Goal: Transaction & Acquisition: Book appointment/travel/reservation

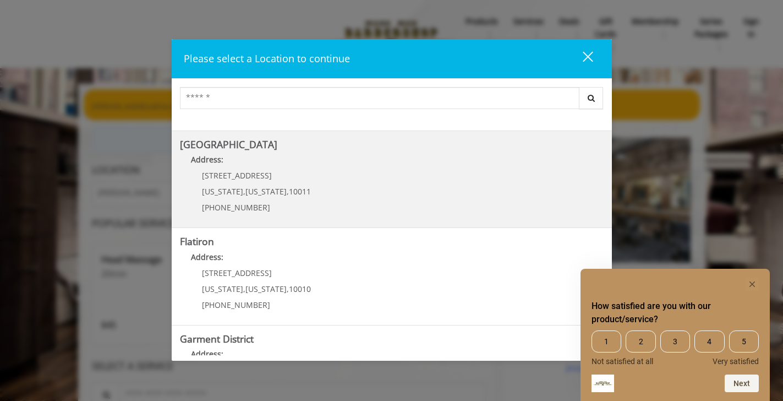
scroll to position [178, 0]
click at [329, 185] on Street "[GEOGRAPHIC_DATA] Address: [STREET_ADDRESS][US_STATE][US_STATE] (646) 850-0041" at bounding box center [392, 179] width 424 height 80
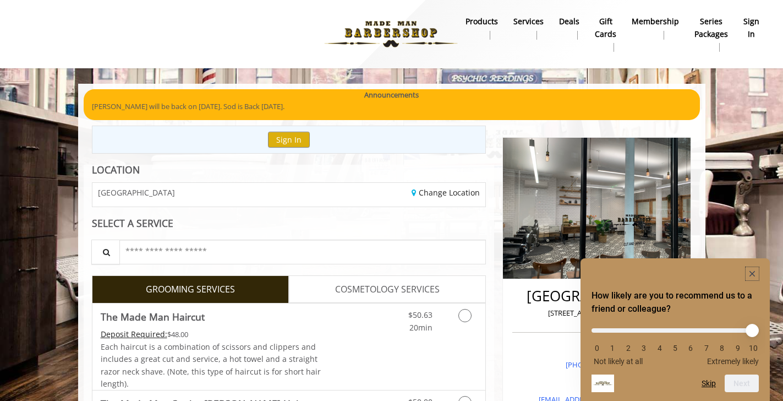
click at [749, 272] on rect "Hide survey" at bounding box center [752, 273] width 13 height 13
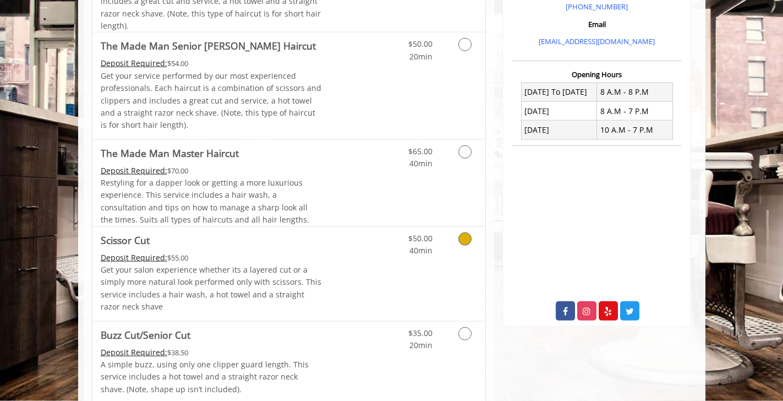
scroll to position [561, 0]
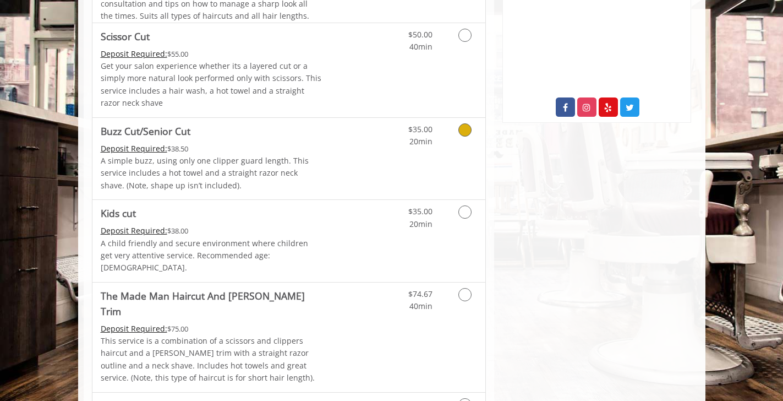
click at [465, 127] on icon "Grooming services" at bounding box center [465, 129] width 13 height 13
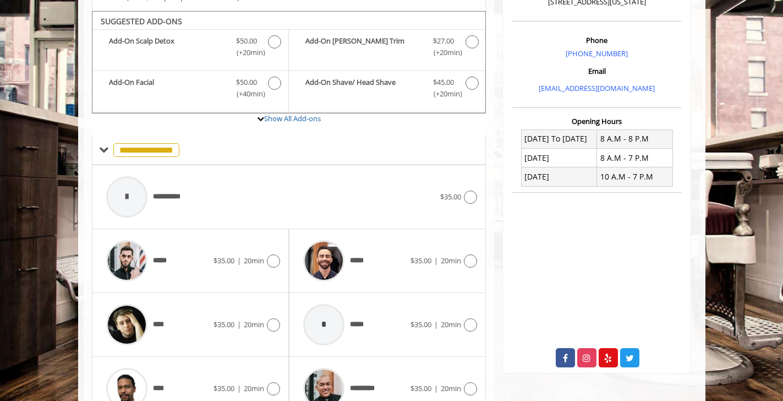
scroll to position [314, 0]
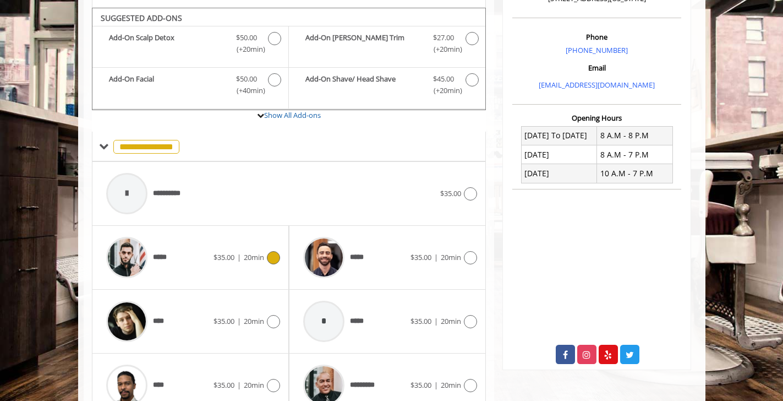
click at [273, 260] on icon at bounding box center [273, 257] width 13 height 13
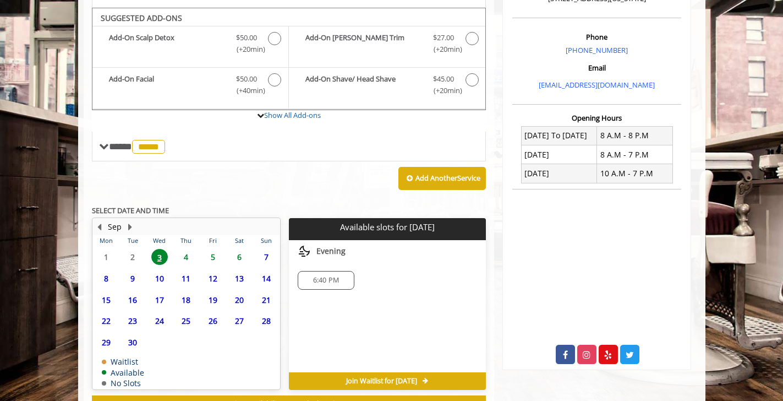
scroll to position [360, 0]
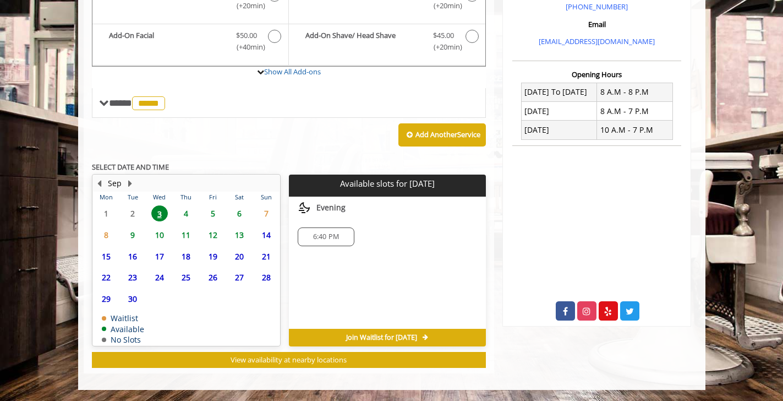
click at [132, 231] on span "9" at bounding box center [132, 235] width 17 height 16
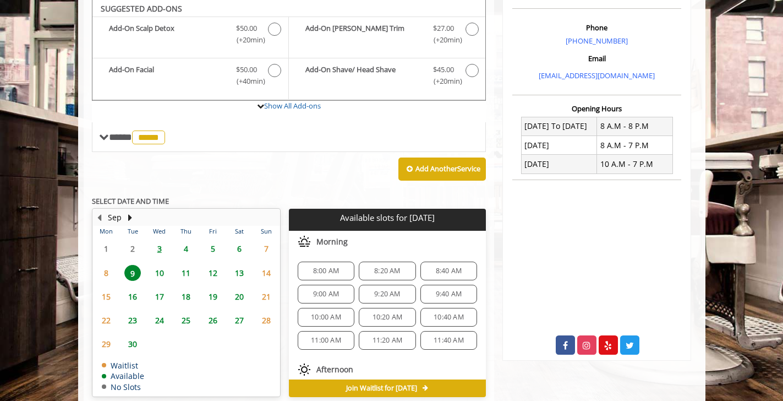
scroll to position [323, 0]
